Goal: Transaction & Acquisition: Purchase product/service

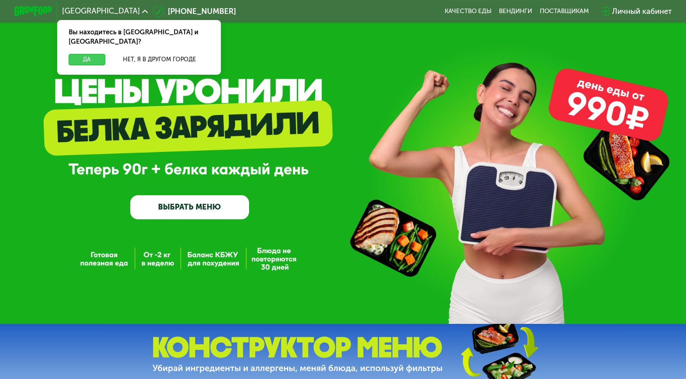
click at [90, 54] on button "Да" at bounding box center [87, 59] width 37 height 11
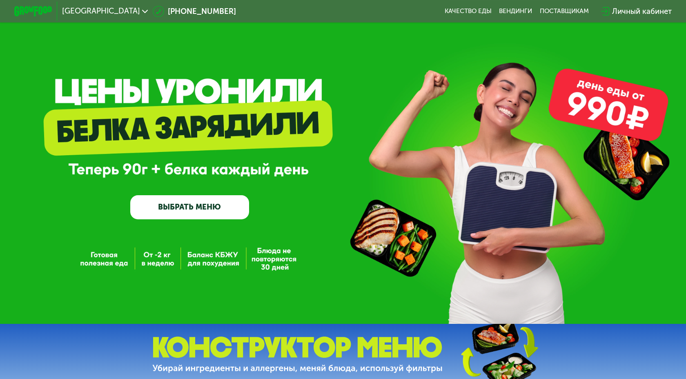
click at [180, 214] on link "ВЫБРАТЬ МЕНЮ" at bounding box center [189, 207] width 119 height 24
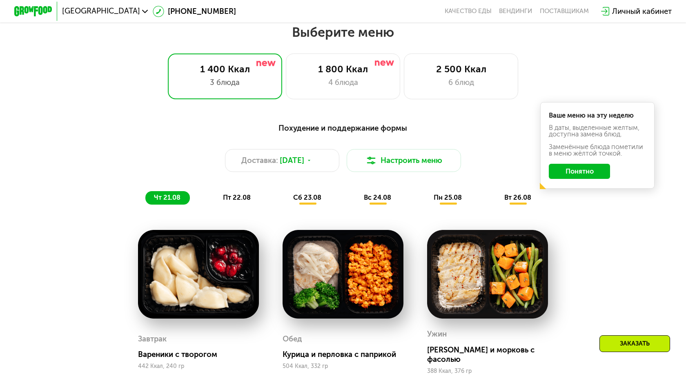
scroll to position [396, 0]
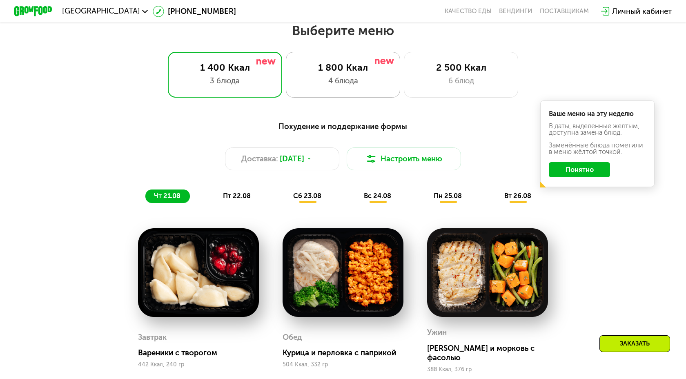
click at [342, 86] on div "4 блюда" at bounding box center [343, 80] width 94 height 11
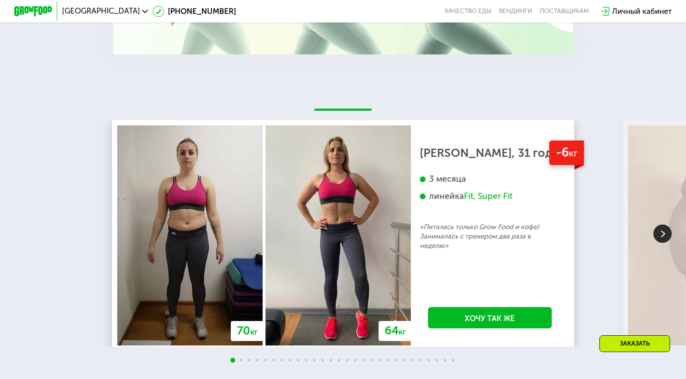
scroll to position [1601, 0]
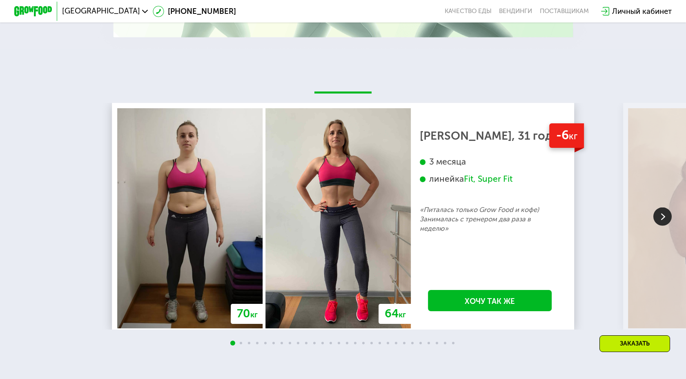
click at [659, 209] on img at bounding box center [663, 217] width 18 height 18
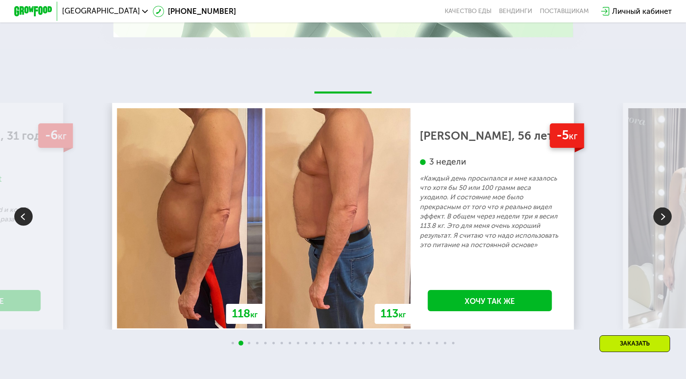
click at [659, 209] on img at bounding box center [663, 217] width 18 height 18
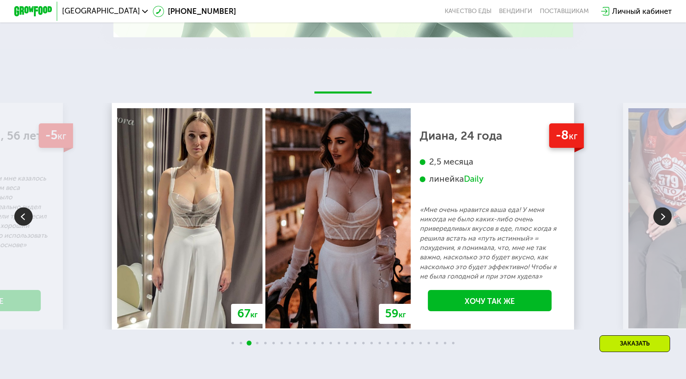
click at [659, 209] on img at bounding box center [663, 217] width 18 height 18
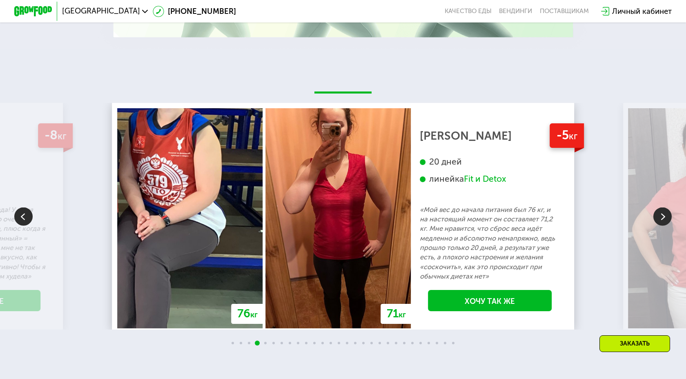
click at [659, 209] on img at bounding box center [663, 217] width 18 height 18
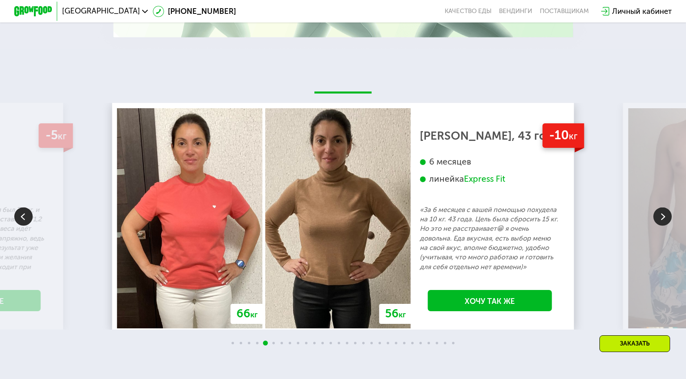
click at [631, 89] on div "70 кг 64 кг -6 кг [PERSON_NAME], 31 год 3 месяца линейка Fit, Super Fit «Питала…" at bounding box center [343, 216] width 686 height 335
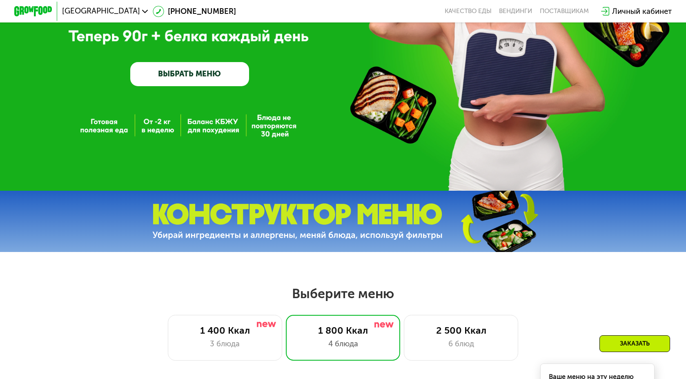
scroll to position [0, 0]
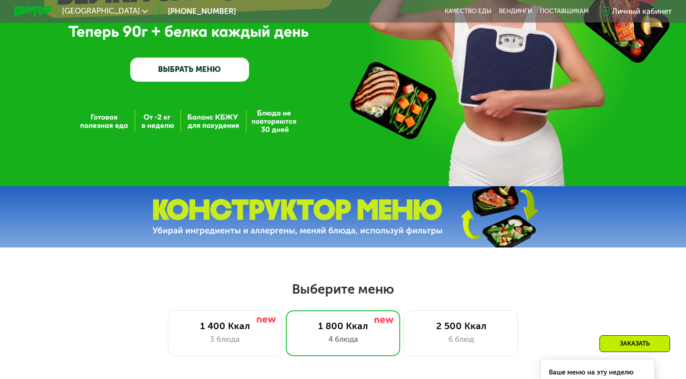
click at [199, 62] on link "ВЫБРАТЬ МЕНЮ" at bounding box center [189, 70] width 119 height 24
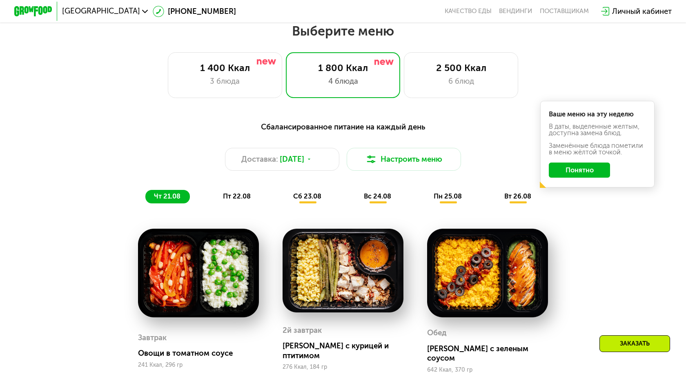
scroll to position [396, 0]
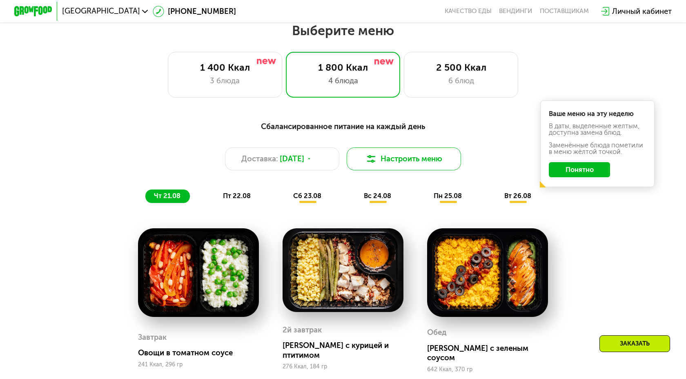
click at [397, 162] on button "Настроить меню" at bounding box center [404, 158] width 114 height 23
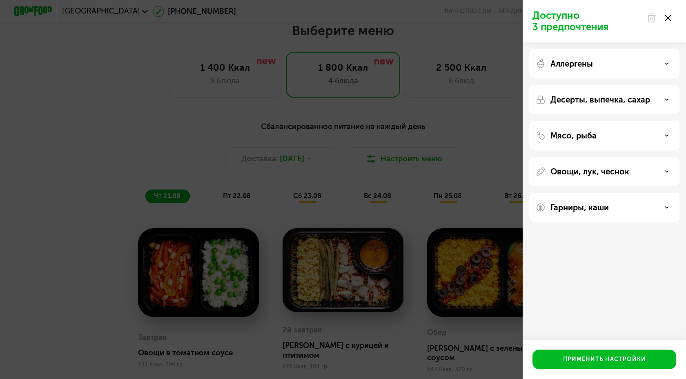
click at [613, 209] on div "Гарниры, каши" at bounding box center [604, 208] width 137 height 10
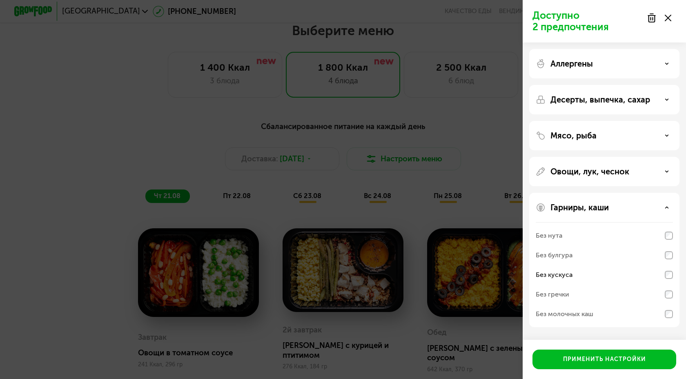
click at [656, 171] on div "Овощи, лук, чеснок" at bounding box center [604, 172] width 137 height 10
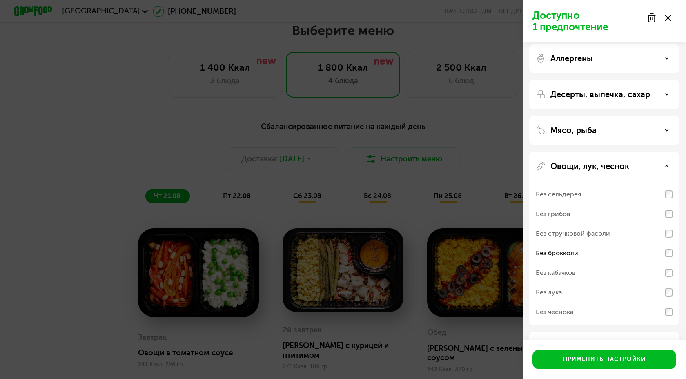
scroll to position [0, 0]
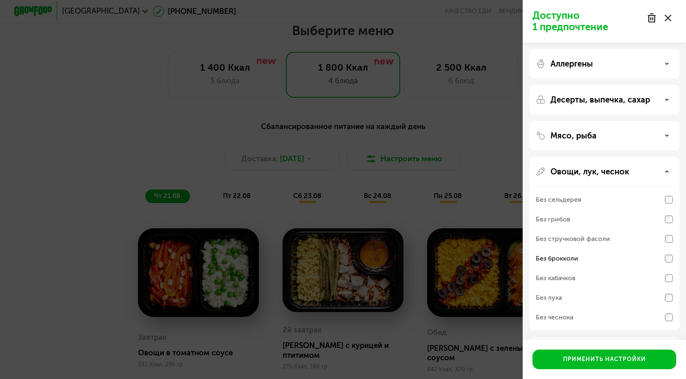
click at [638, 135] on div "Мясо, рыба" at bounding box center [604, 136] width 137 height 10
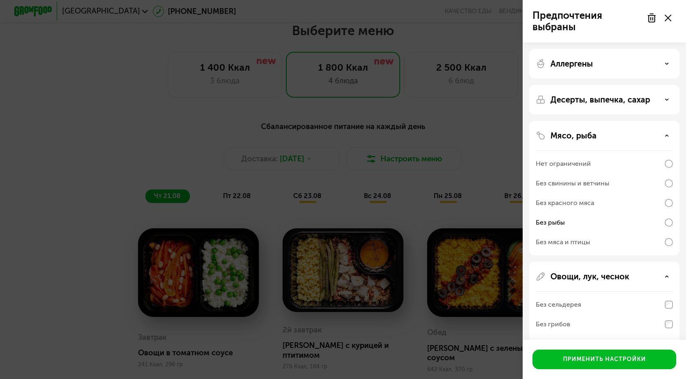
click at [640, 98] on p "Десерты, выпечка, сахар" at bounding box center [601, 100] width 100 height 10
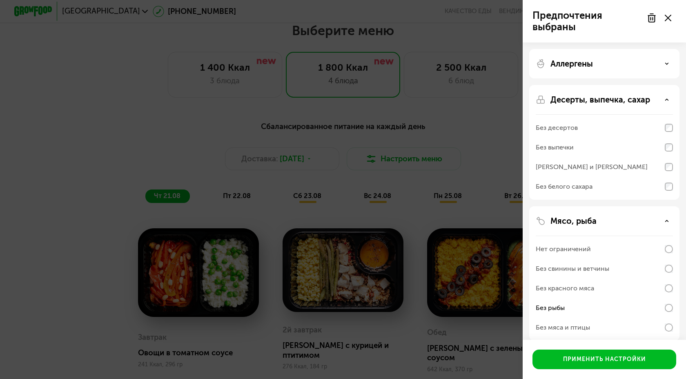
click at [634, 67] on div "Аллергены" at bounding box center [604, 64] width 137 height 10
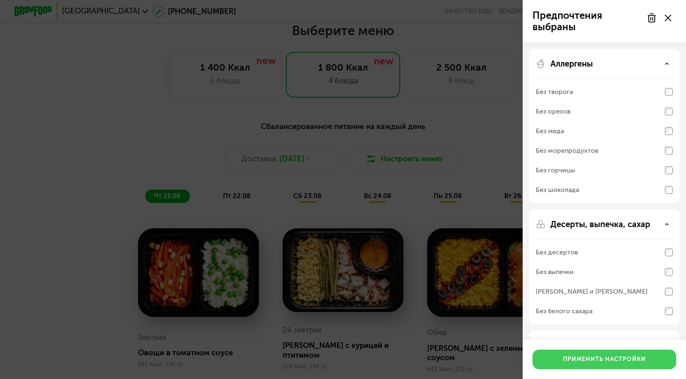
click at [612, 361] on div "Применить настройки" at bounding box center [604, 359] width 83 height 8
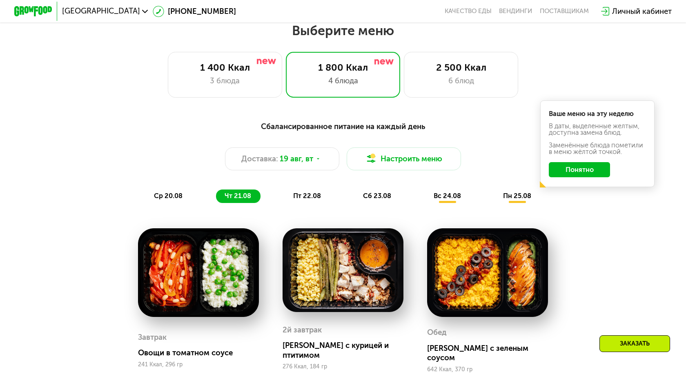
click at [583, 169] on button "Понятно" at bounding box center [580, 169] width 62 height 15
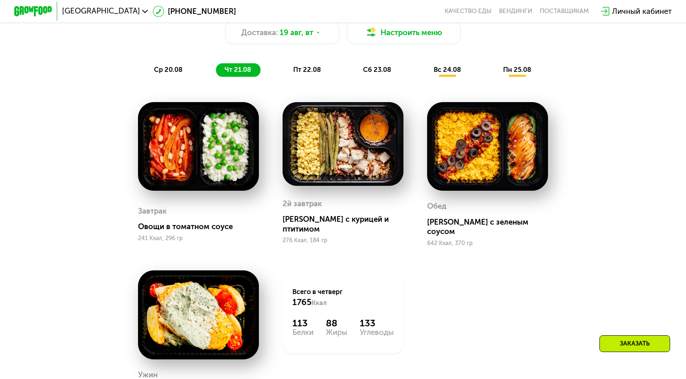
scroll to position [519, 0]
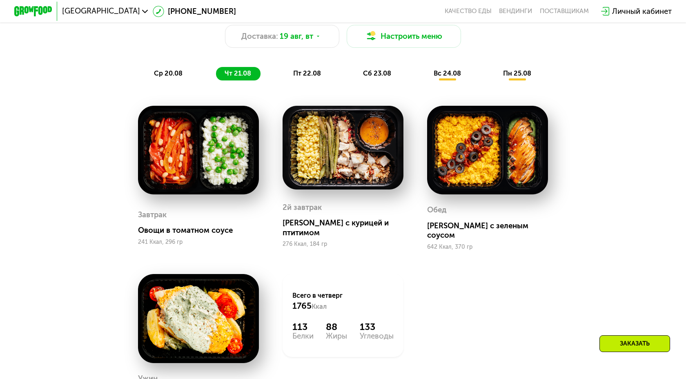
click at [306, 71] on span "пт 22.08" at bounding box center [307, 73] width 28 height 8
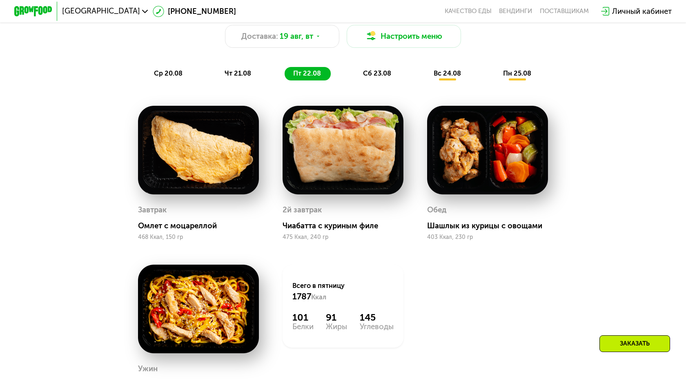
click at [387, 76] on span "сб 23.08" at bounding box center [377, 73] width 28 height 8
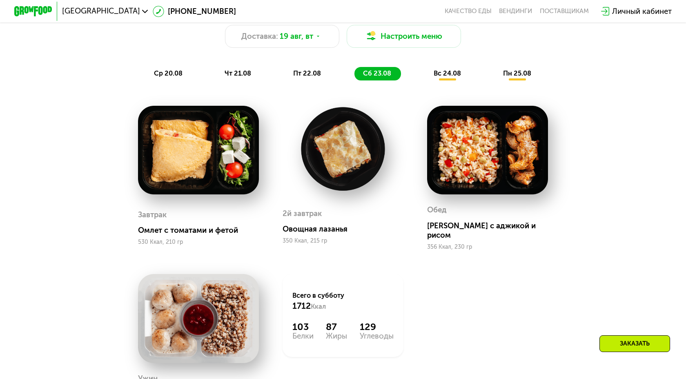
click at [513, 71] on span "пн 25.08" at bounding box center [517, 73] width 28 height 8
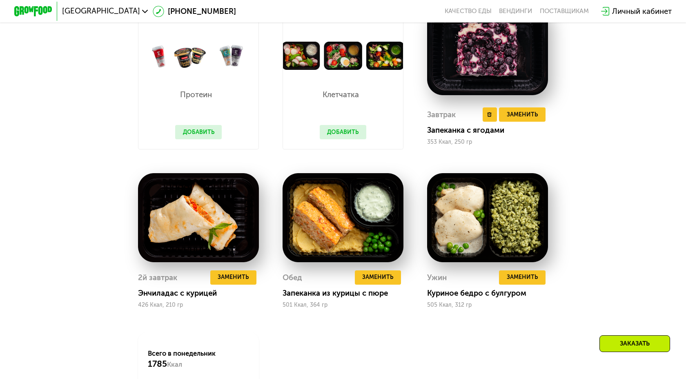
scroll to position [621, 0]
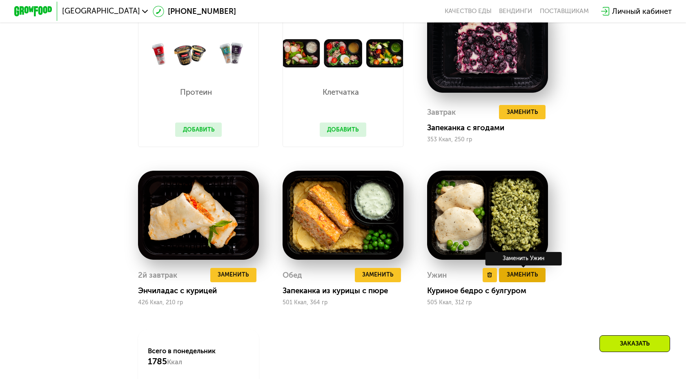
click at [527, 279] on span "Заменить" at bounding box center [522, 274] width 31 height 9
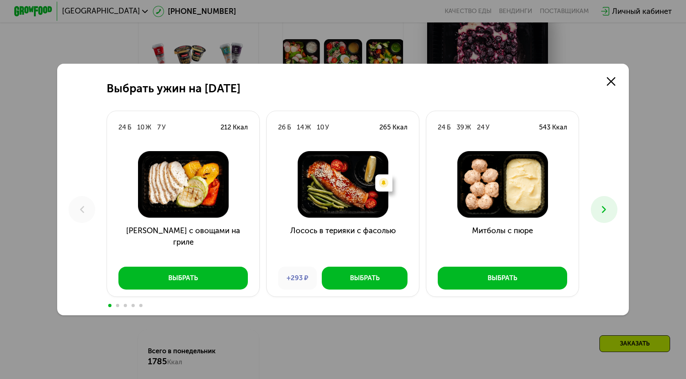
click at [608, 207] on icon at bounding box center [603, 209] width 11 height 11
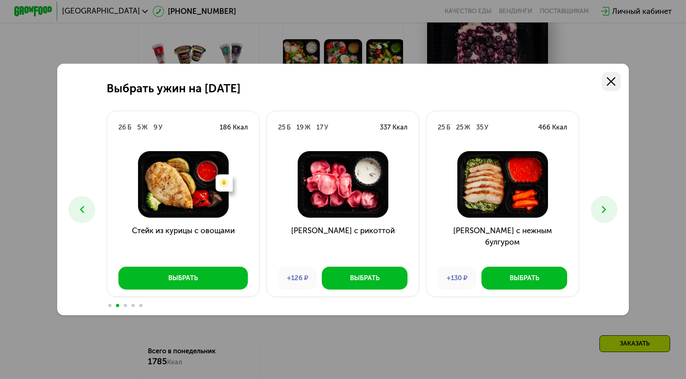
click at [611, 76] on link at bounding box center [611, 81] width 19 height 19
